Goal: Information Seeking & Learning: Find specific fact

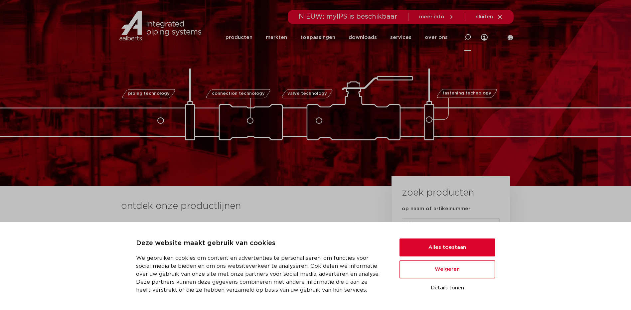
click at [465, 38] on icon at bounding box center [468, 37] width 7 height 7
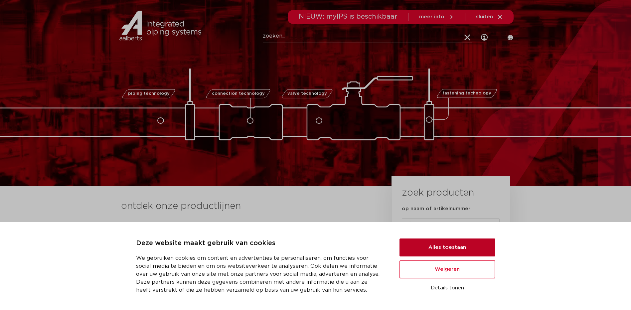
click at [450, 249] on button "Alles toestaan" at bounding box center [448, 248] width 96 height 18
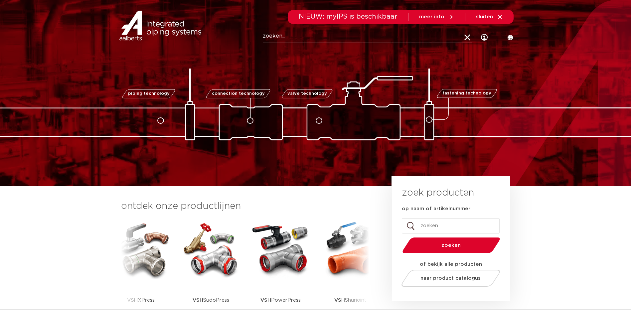
click at [436, 226] on input "op naam of artikelnummer" at bounding box center [451, 225] width 98 height 15
paste input "0505021"
type input "0505021"
click at [463, 243] on span "zoeken" at bounding box center [452, 245] width 64 height 5
